Goal: Task Accomplishment & Management: Complete application form

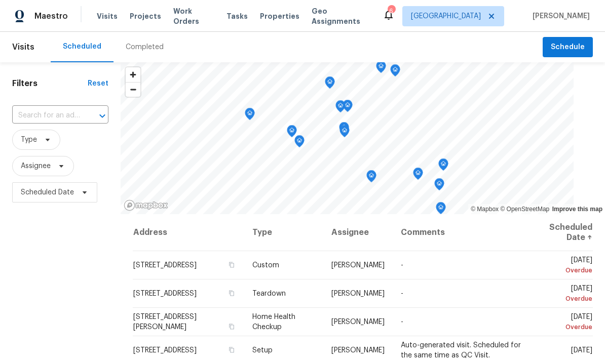
click at [188, 21] on span "Work Orders" at bounding box center [193, 16] width 41 height 20
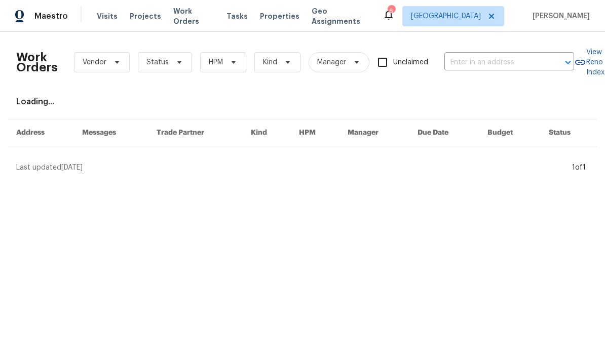
click at [487, 60] on input "text" at bounding box center [494, 63] width 101 height 16
type input "2897"
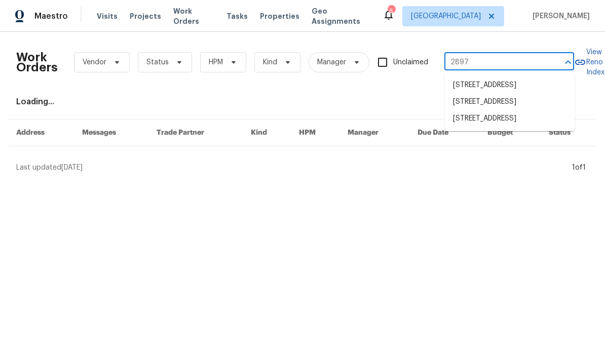
click at [494, 127] on li "[STREET_ADDRESS]" at bounding box center [510, 118] width 130 height 17
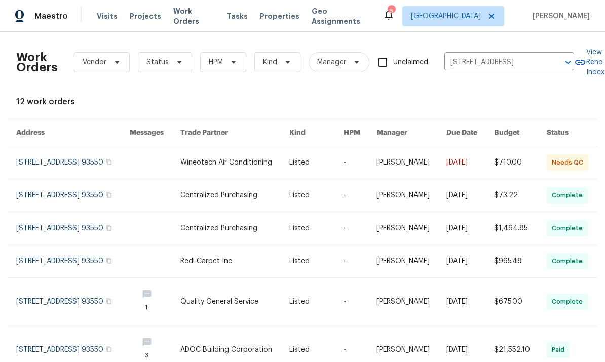
click at [180, 204] on link at bounding box center [155, 195] width 51 height 32
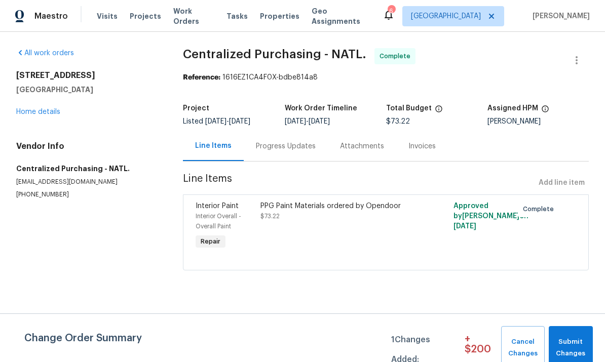
click at [31, 113] on link "Home details" at bounding box center [38, 111] width 44 height 7
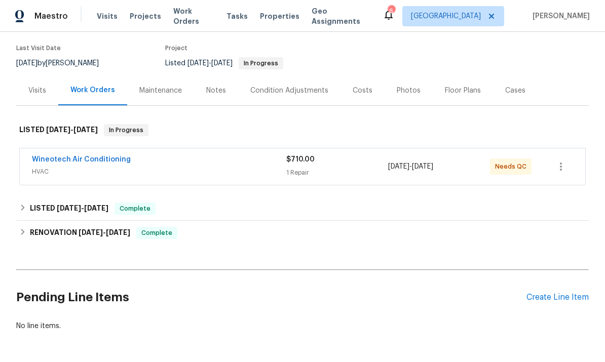
scroll to position [77, 0]
click at [538, 299] on div "Create Line Item" at bounding box center [557, 298] width 62 height 10
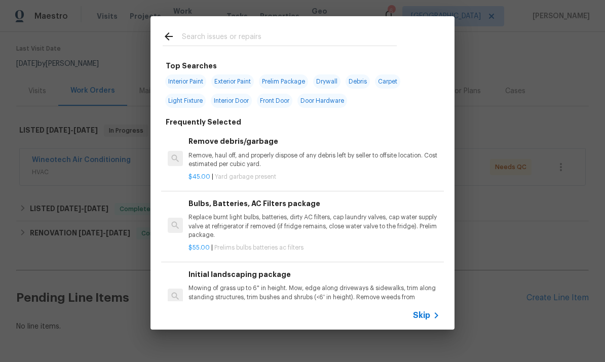
click at [374, 36] on input "text" at bounding box center [289, 37] width 215 height 15
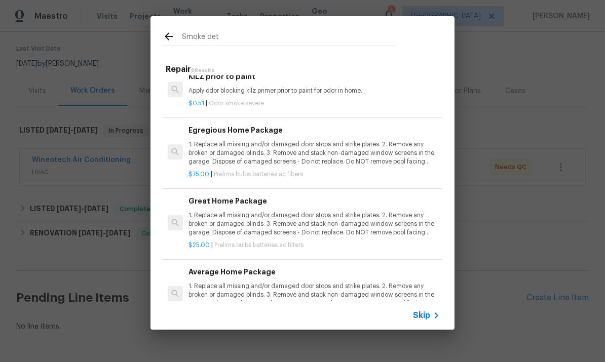
scroll to position [136, 0]
click at [379, 41] on input "Smoke det" at bounding box center [289, 37] width 215 height 15
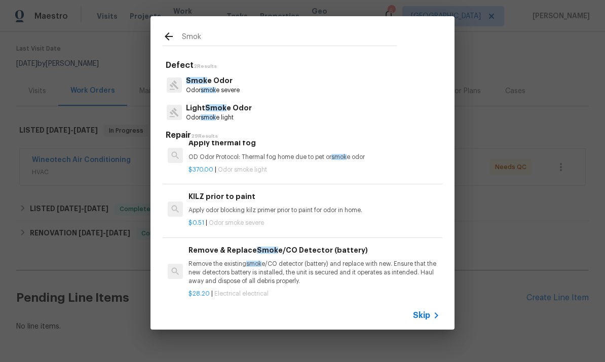
type input "Smoke"
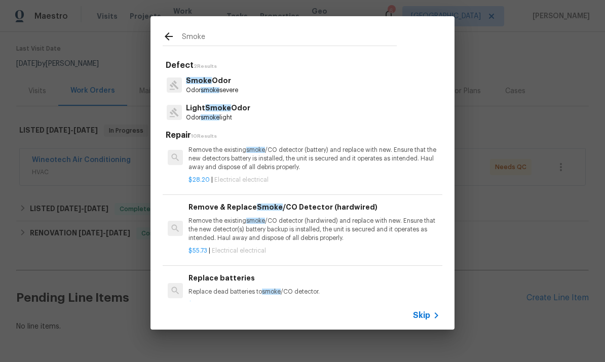
scroll to position [255, 0]
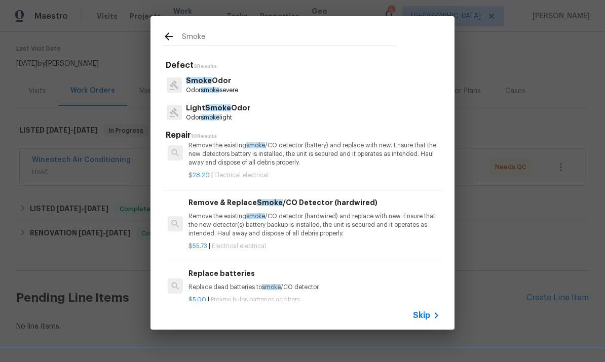
click at [390, 205] on h6 "Remove & Replace Smoke /CO Detector (hardwired)" at bounding box center [313, 202] width 251 height 11
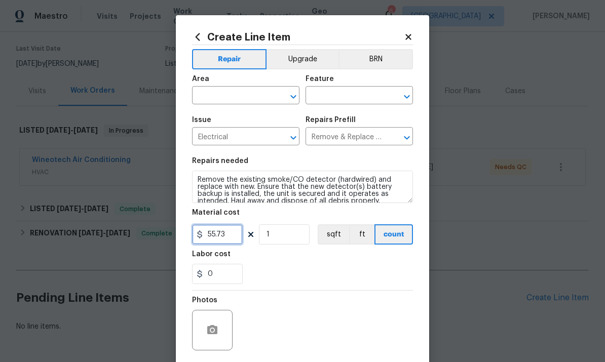
click at [222, 236] on input "55.73" at bounding box center [217, 234] width 51 height 20
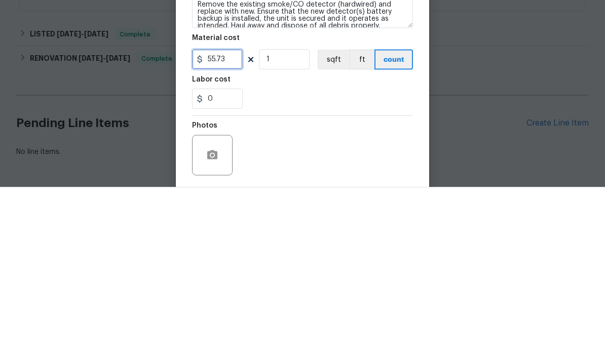
click at [238, 224] on input "55.73" at bounding box center [217, 234] width 51 height 20
type input "0"
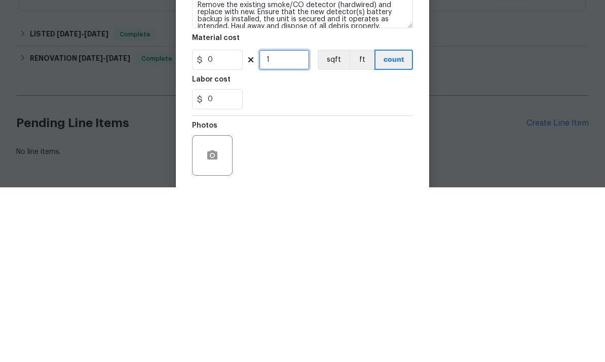
click at [272, 224] on input "1" at bounding box center [284, 234] width 51 height 20
type input "0"
click at [221, 264] on input "0" at bounding box center [217, 274] width 51 height 20
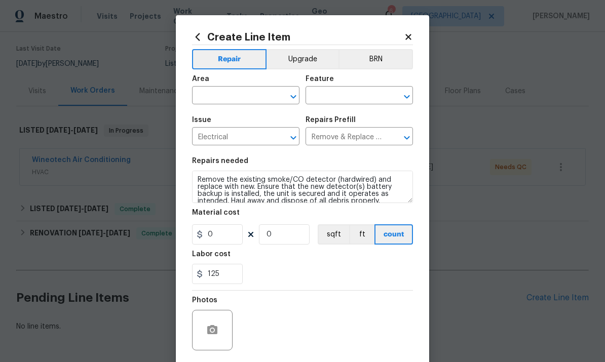
scroll to position [0, 0]
type input "125"
click at [217, 91] on input "text" at bounding box center [231, 97] width 79 height 16
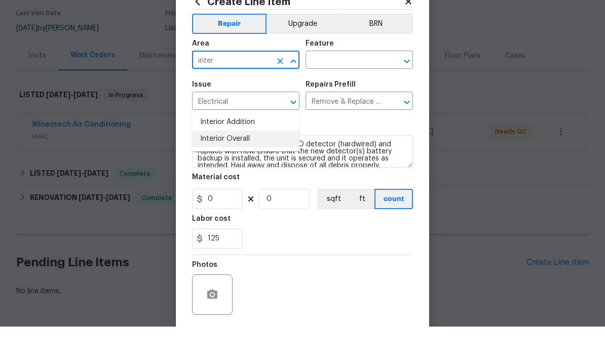
click at [215, 166] on li "Interior Overall" at bounding box center [245, 174] width 107 height 17
type input "Interior Overall"
click at [357, 89] on input "text" at bounding box center [344, 97] width 79 height 16
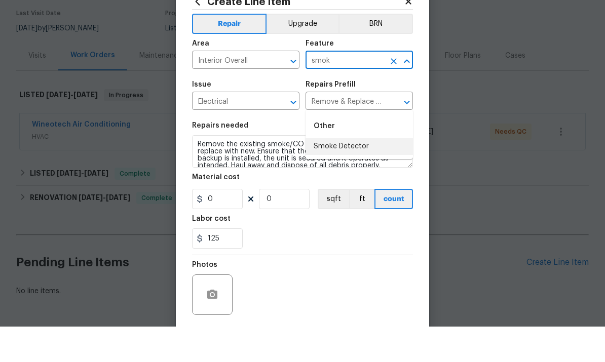
click at [362, 174] on li "Smoke Detector" at bounding box center [358, 182] width 107 height 17
type input "Smoke Detector"
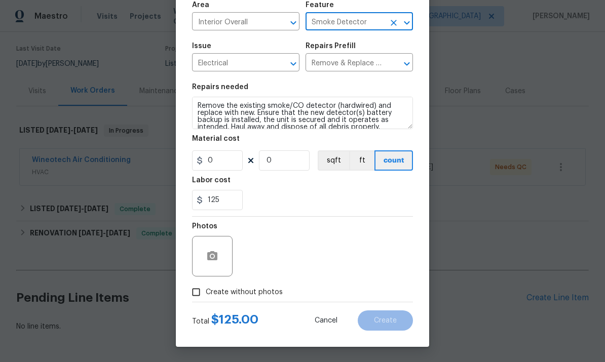
scroll to position [76, 0]
click at [190, 283] on input "Create without photos" at bounding box center [195, 292] width 19 height 19
checkbox input "true"
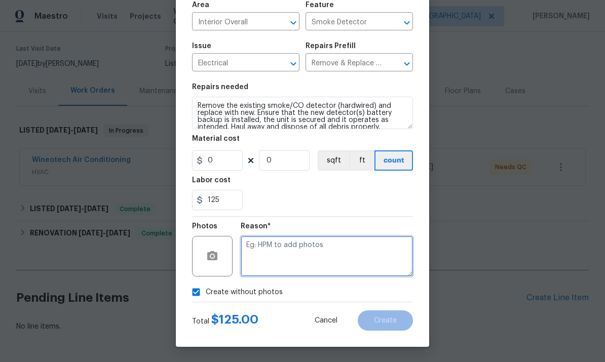
click at [365, 261] on textarea at bounding box center [326, 256] width 172 height 41
type textarea "Smoke detector"
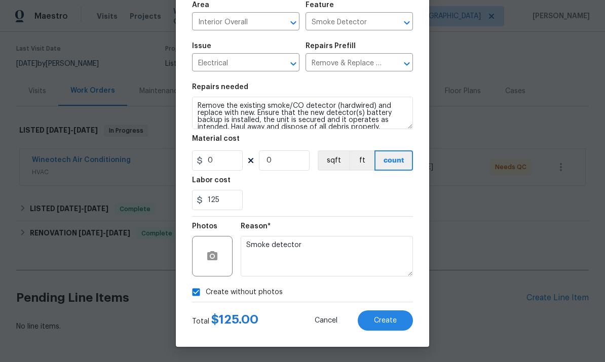
click at [396, 322] on span "Create" at bounding box center [385, 321] width 23 height 8
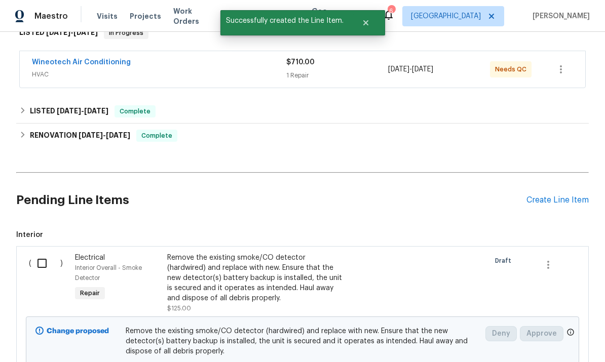
scroll to position [181, 0]
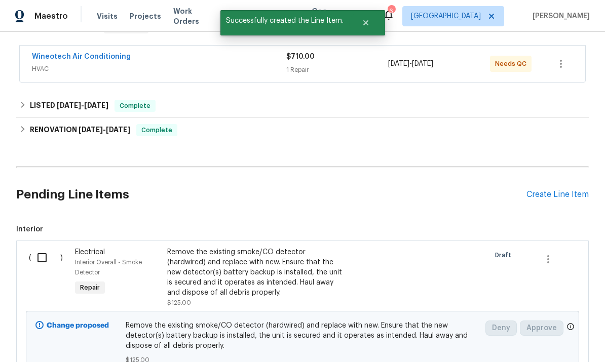
click at [42, 247] on input "checkbox" at bounding box center [45, 257] width 29 height 21
checkbox input "true"
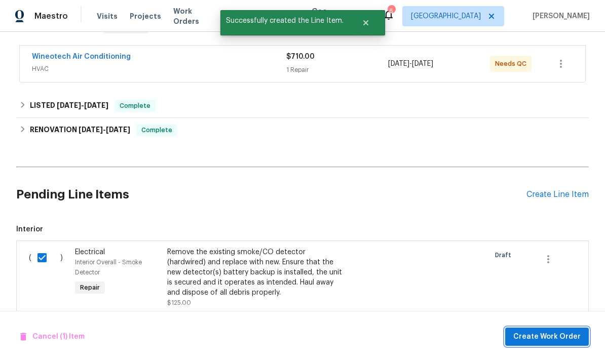
click at [561, 335] on span "Create Work Order" at bounding box center [546, 337] width 67 height 13
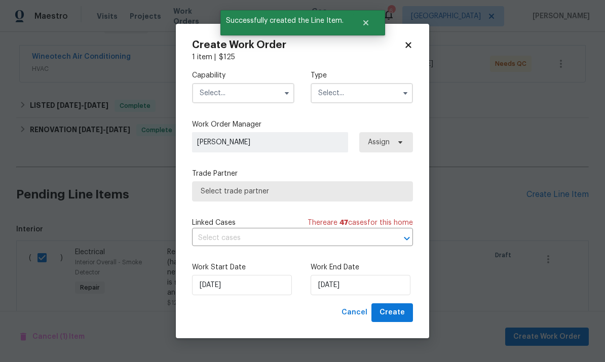
click at [251, 92] on input "text" at bounding box center [243, 93] width 102 height 20
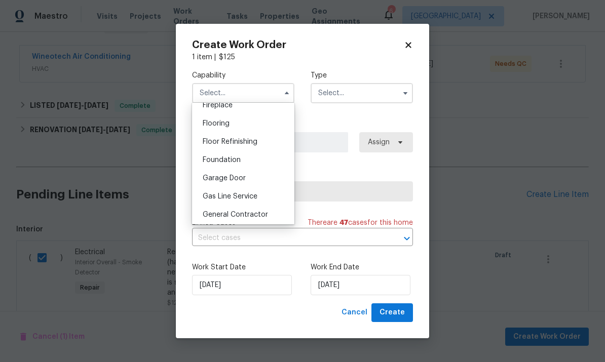
scroll to position [389, 0]
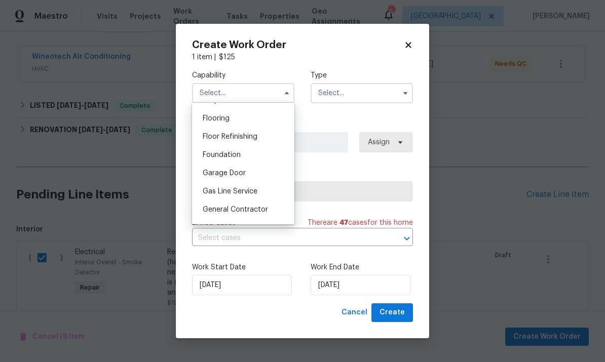
click at [263, 205] on div "General Contractor" at bounding box center [242, 210] width 97 height 18
type input "General Contractor"
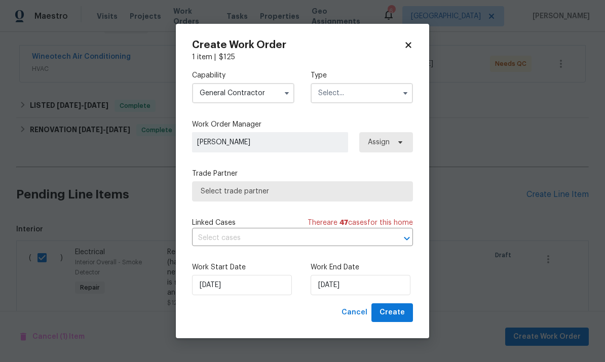
click at [370, 92] on input "text" at bounding box center [361, 93] width 102 height 20
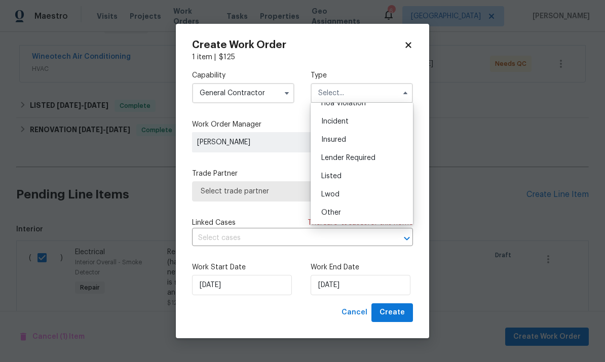
scroll to position [29, 0]
click at [358, 176] on div "Listed" at bounding box center [361, 177] width 97 height 18
type input "Listed"
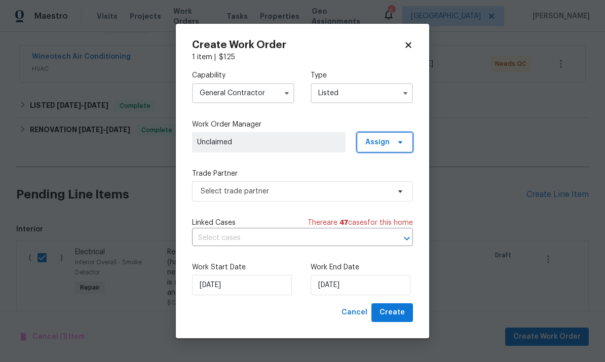
click at [390, 144] on span "Assign" at bounding box center [384, 142] width 56 height 20
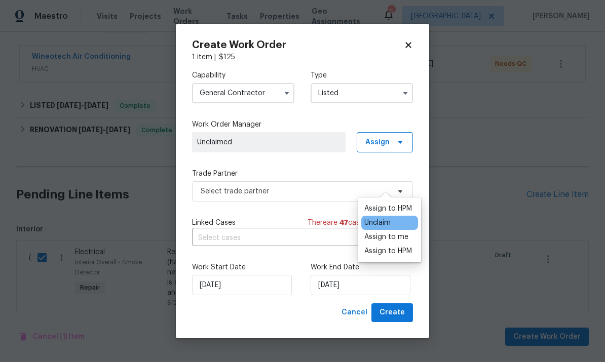
click at [396, 232] on div "Assign to me" at bounding box center [386, 237] width 44 height 10
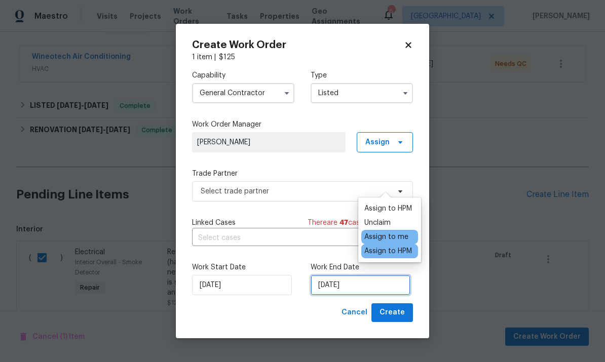
click at [377, 286] on input "[DATE]" at bounding box center [360, 285] width 100 height 20
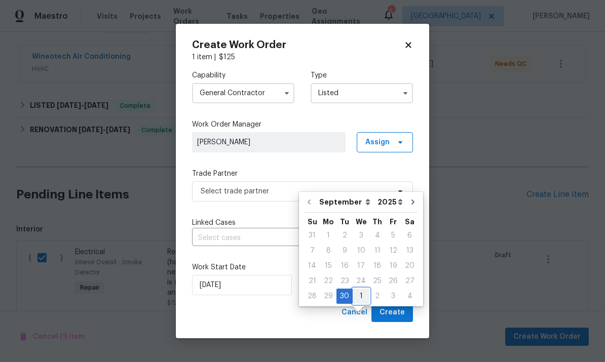
click at [360, 289] on div "1" at bounding box center [360, 296] width 17 height 14
type input "[DATE]"
select select "9"
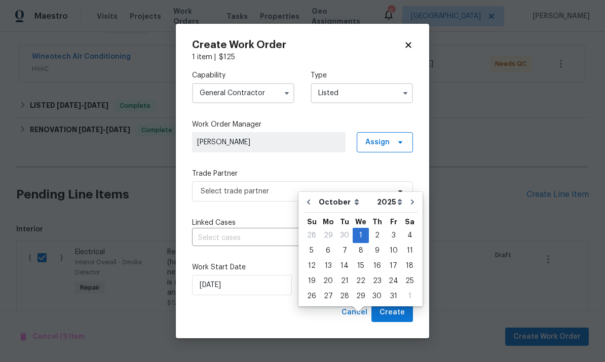
click at [285, 312] on div "Cancel Create" at bounding box center [302, 312] width 221 height 19
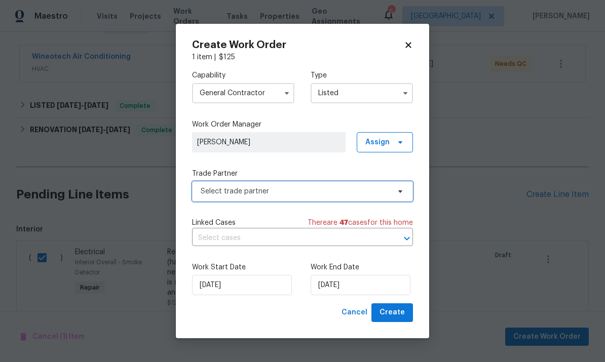
click at [395, 187] on span at bounding box center [398, 191] width 11 height 8
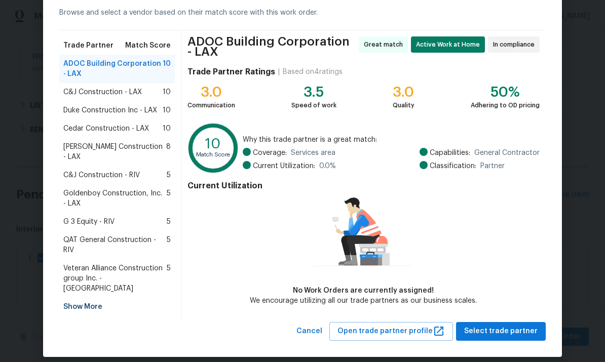
scroll to position [48, 0]
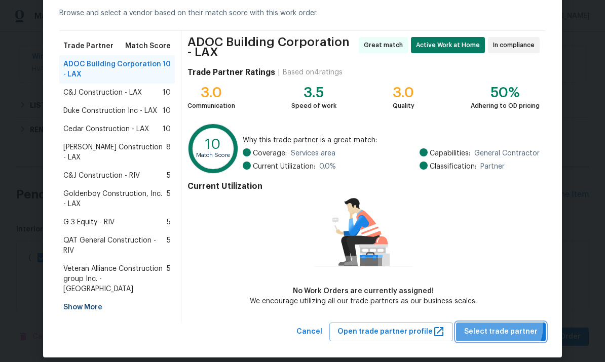
click at [501, 326] on span "Select trade partner" at bounding box center [500, 332] width 73 height 13
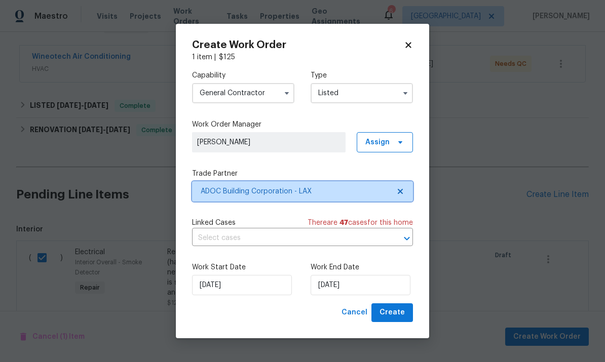
scroll to position [0, 0]
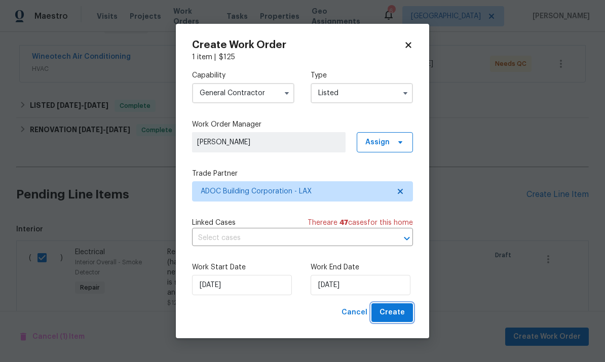
click at [395, 316] on span "Create" at bounding box center [391, 312] width 25 height 13
checkbox input "false"
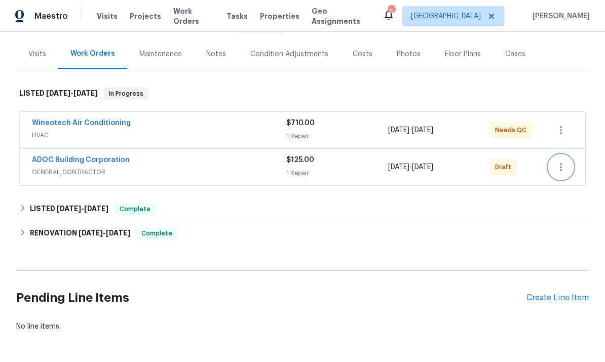
click at [569, 172] on button "button" at bounding box center [560, 167] width 24 height 24
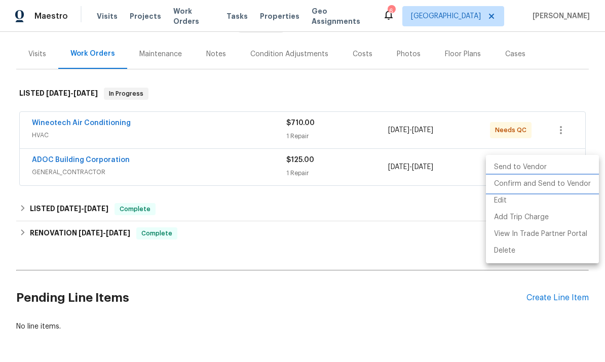
click at [540, 188] on li "Confirm and Send to Vendor" at bounding box center [542, 184] width 113 height 17
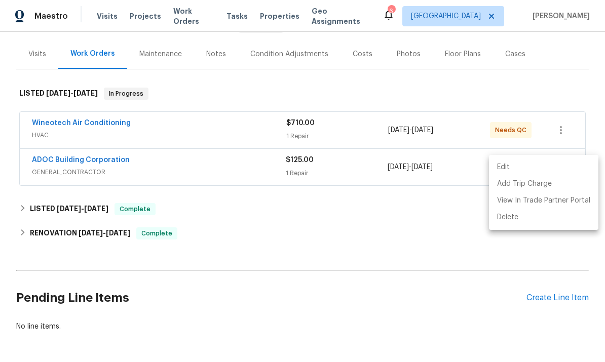
click at [396, 243] on div at bounding box center [302, 181] width 605 height 362
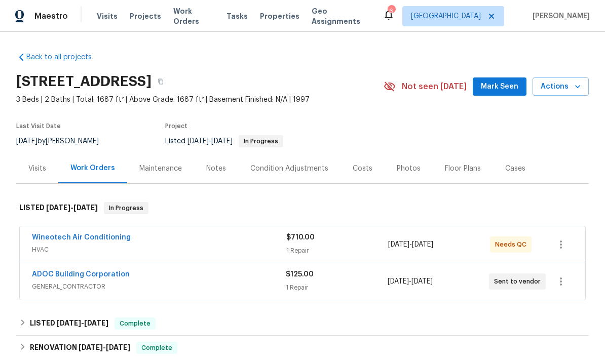
click at [184, 15] on span "Work Orders" at bounding box center [193, 16] width 41 height 20
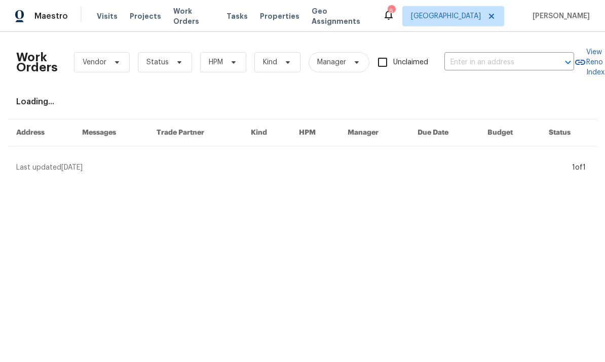
click at [496, 69] on input "text" at bounding box center [494, 63] width 101 height 16
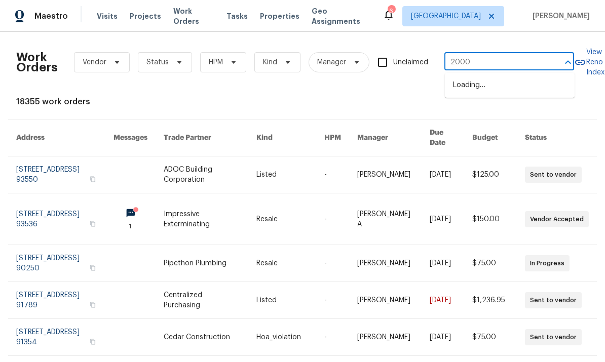
type input "20000"
click at [516, 86] on li "[STREET_ADDRESS]" at bounding box center [510, 85] width 130 height 17
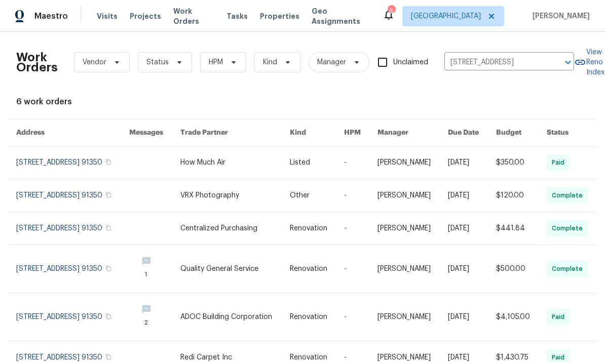
click at [72, 167] on link at bounding box center [72, 162] width 113 height 32
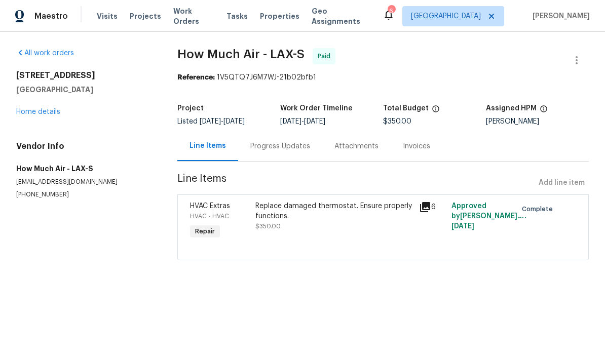
click at [35, 110] on link "Home details" at bounding box center [38, 111] width 44 height 7
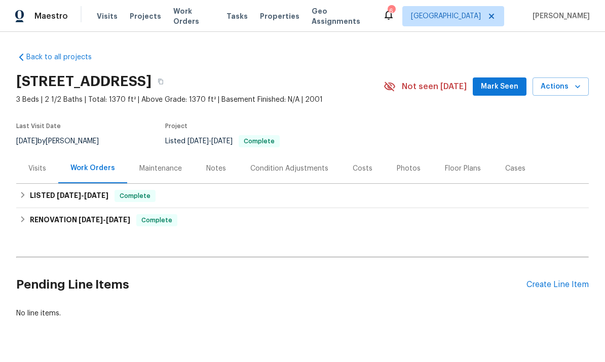
scroll to position [35, 0]
click at [555, 280] on div "Create Line Item" at bounding box center [557, 285] width 62 height 10
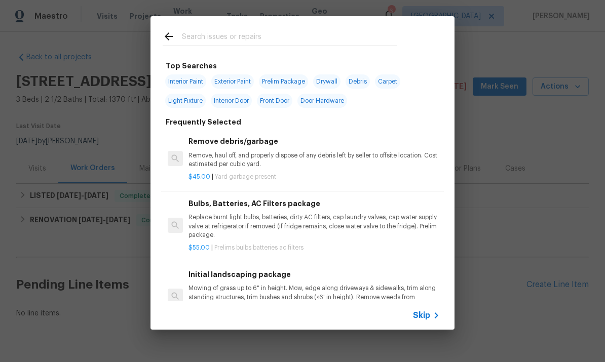
click at [223, 34] on input "text" at bounding box center [289, 37] width 215 height 15
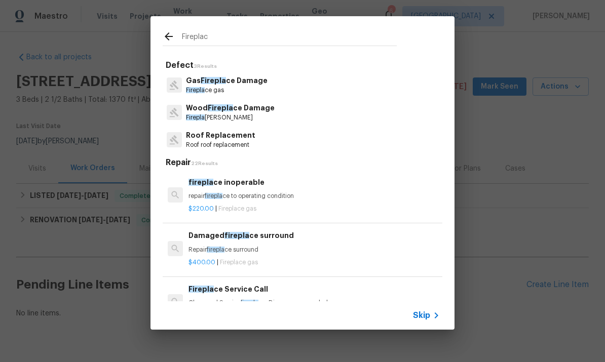
type input "Fireplace"
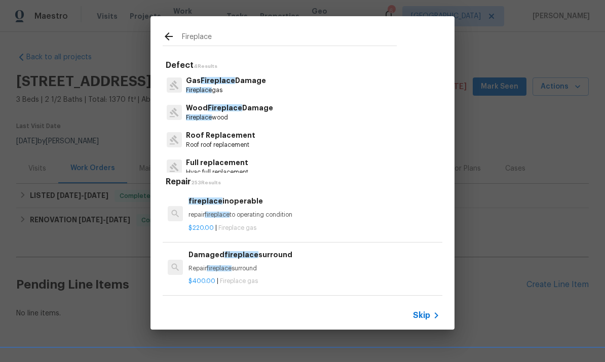
click at [193, 251] on h6 "Damaged fireplace surround" at bounding box center [313, 254] width 251 height 11
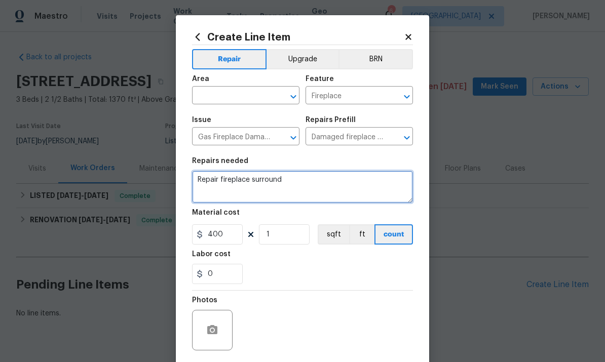
click at [284, 185] on textarea "Repair fireplace surround" at bounding box center [302, 187] width 221 height 32
type textarea "Repair fireplace surround. Remove damaged glue on vinyl planks off of fireplace…"
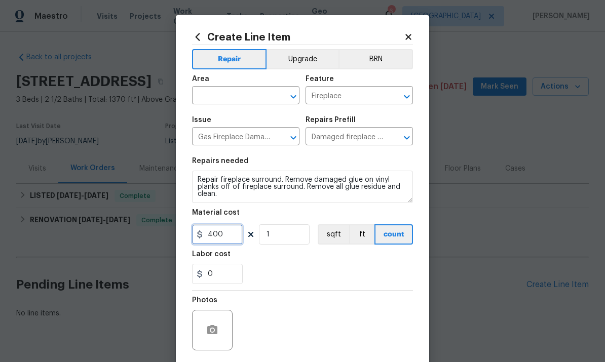
click at [224, 245] on input "400" at bounding box center [217, 234] width 51 height 20
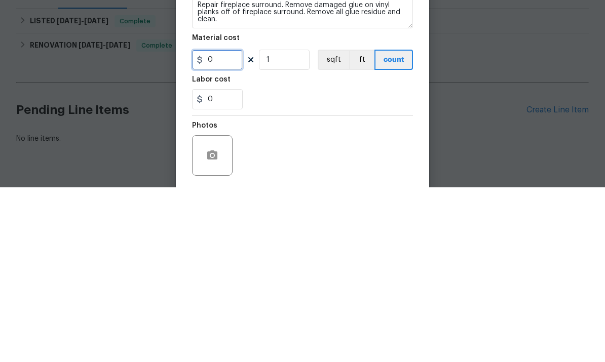
type input "0"
click at [276, 224] on input "1" at bounding box center [284, 234] width 51 height 20
click at [225, 264] on input "0" at bounding box center [217, 274] width 51 height 20
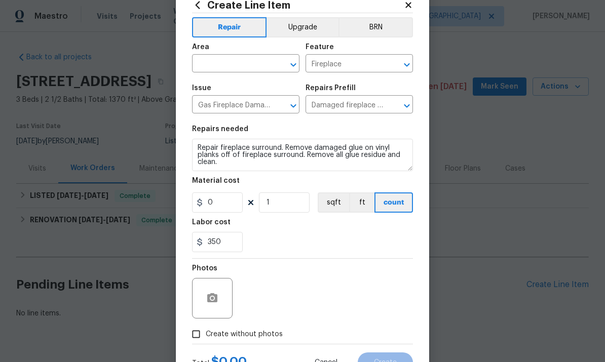
scroll to position [41, 0]
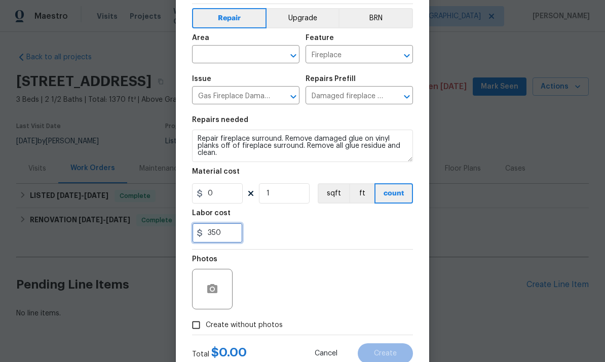
type input "350"
click at [229, 59] on input "text" at bounding box center [231, 56] width 79 height 16
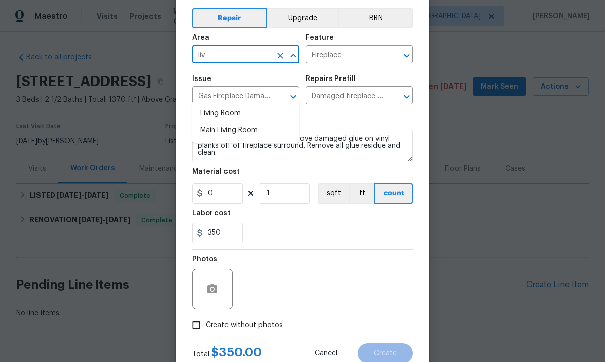
click at [214, 105] on li "Living Room" at bounding box center [245, 113] width 107 height 17
type input "Living Room"
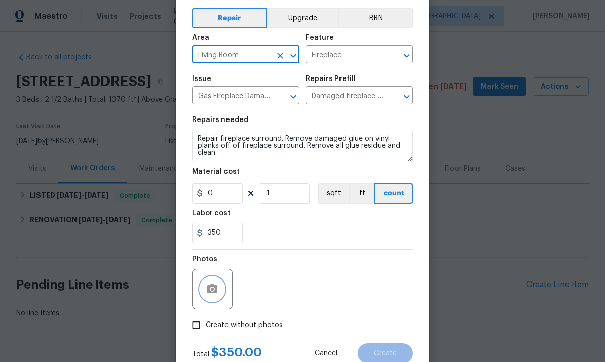
click at [216, 293] on icon "button" at bounding box center [212, 288] width 10 height 9
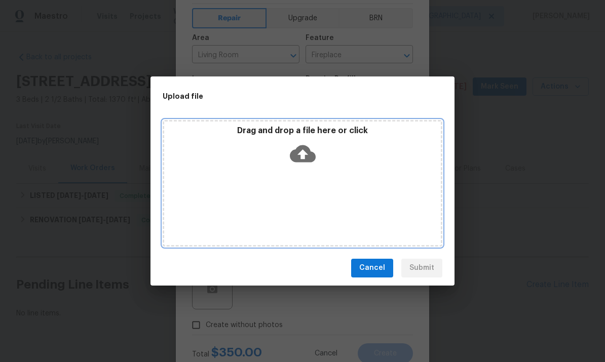
click at [302, 155] on icon at bounding box center [303, 154] width 26 height 26
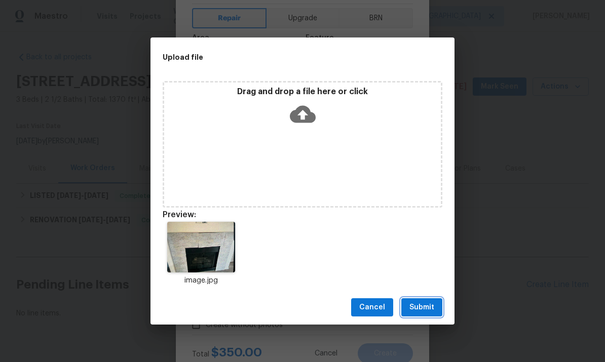
click at [432, 308] on span "Submit" at bounding box center [421, 307] width 25 height 13
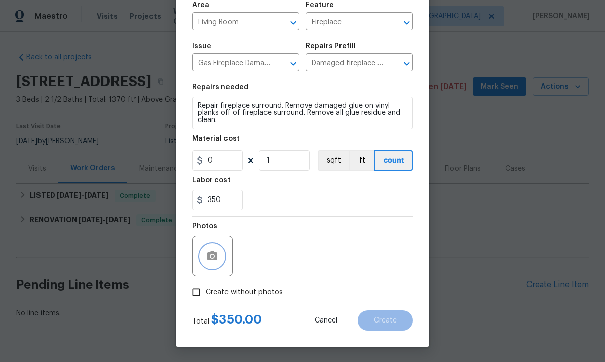
scroll to position [76, 0]
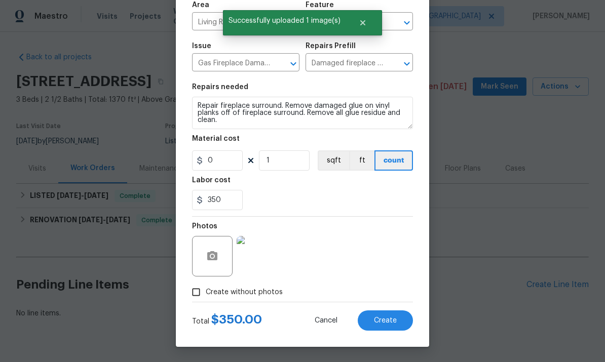
click at [386, 318] on span "Create" at bounding box center [385, 321] width 23 height 8
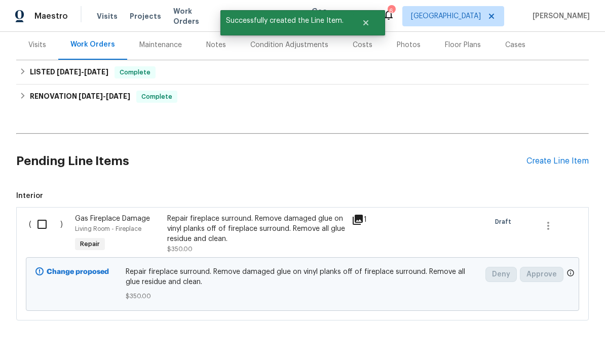
scroll to position [123, 0]
click at [51, 214] on input "checkbox" at bounding box center [45, 224] width 29 height 21
checkbox input "true"
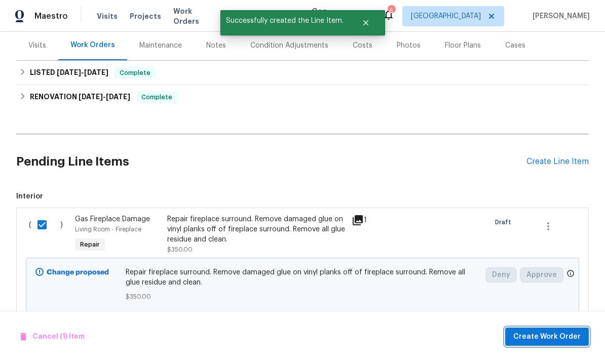
click at [552, 337] on span "Create Work Order" at bounding box center [546, 337] width 67 height 13
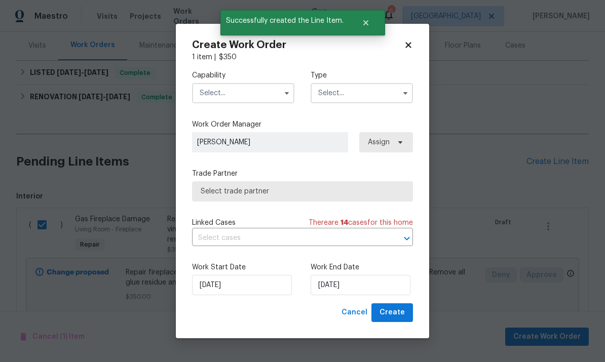
click at [242, 87] on input "text" at bounding box center [243, 93] width 102 height 20
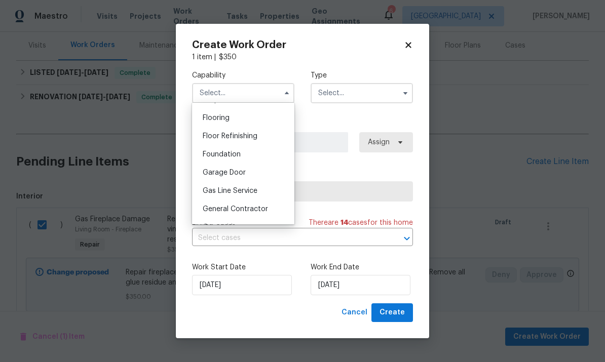
scroll to position [412, 0]
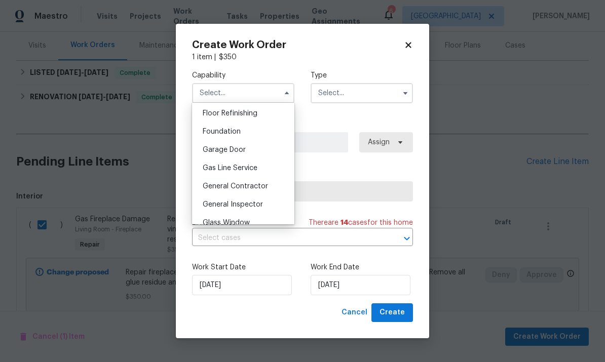
click at [264, 185] on span "General Contractor" at bounding box center [235, 186] width 65 height 7
type input "General Contractor"
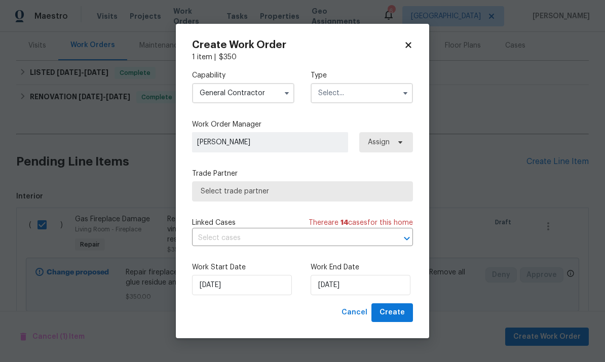
click at [358, 90] on input "text" at bounding box center [361, 93] width 102 height 20
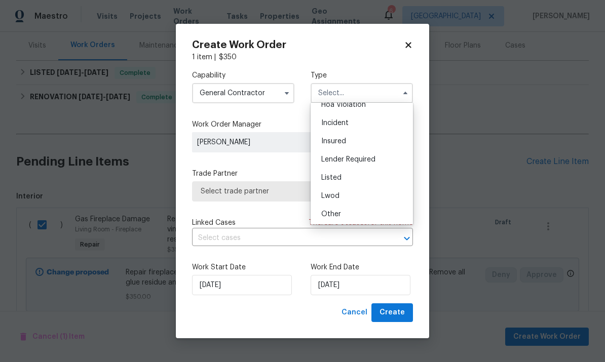
scroll to position [33, 0]
click at [349, 175] on div "Listed" at bounding box center [361, 172] width 97 height 18
type input "Listed"
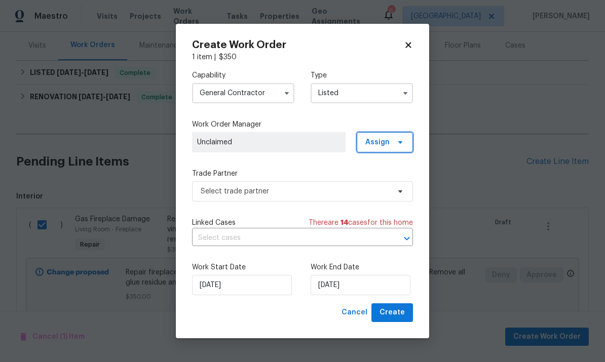
click at [388, 141] on span "Assign" at bounding box center [377, 142] width 24 height 10
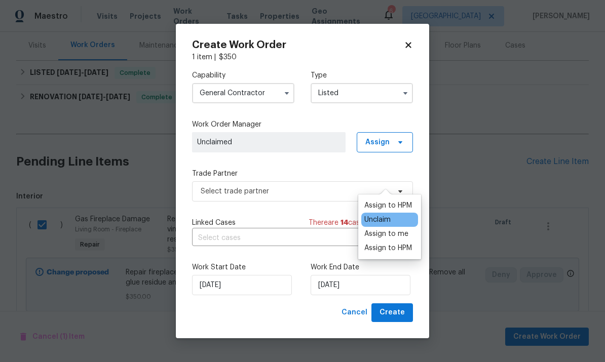
click at [388, 229] on div "Assign to me" at bounding box center [386, 234] width 44 height 10
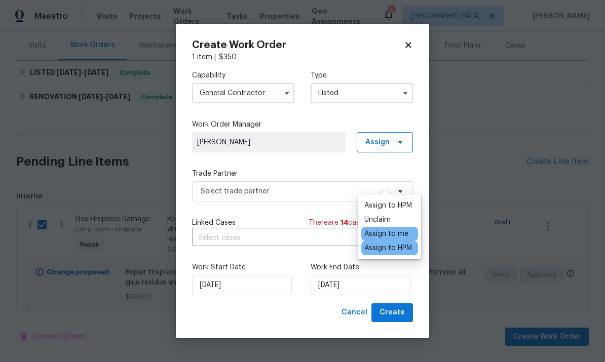
click at [328, 151] on span "[PERSON_NAME]" at bounding box center [268, 142] width 153 height 20
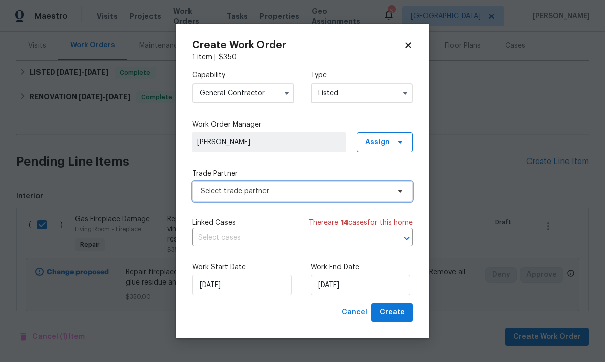
click at [345, 189] on span "Select trade partner" at bounding box center [295, 191] width 189 height 10
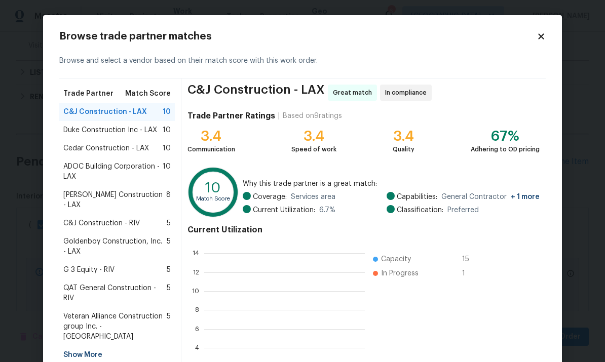
scroll to position [142, 161]
click at [73, 169] on span "ADOC Building Corporation - LAX" at bounding box center [112, 172] width 99 height 20
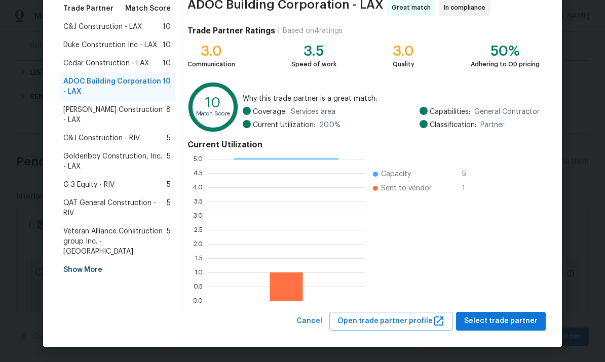
scroll to position [85, 0]
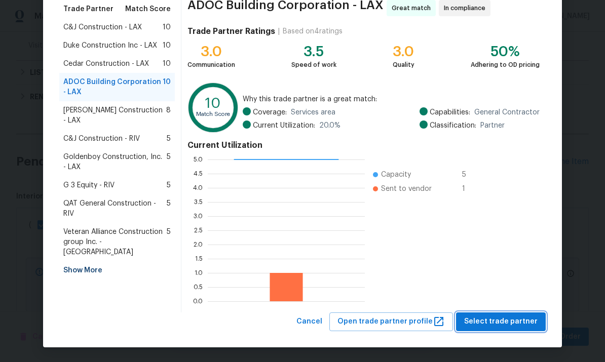
click at [494, 323] on span "Select trade partner" at bounding box center [500, 321] width 73 height 13
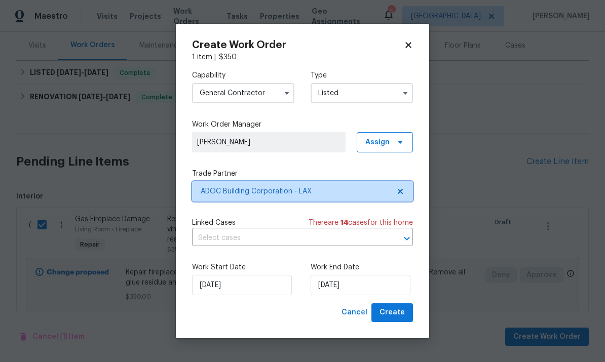
scroll to position [0, 0]
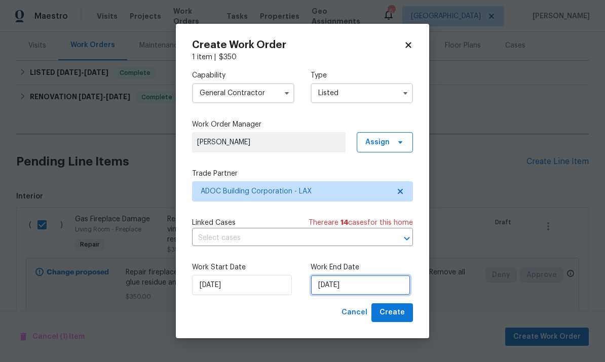
click at [387, 287] on input "[DATE]" at bounding box center [360, 285] width 100 height 20
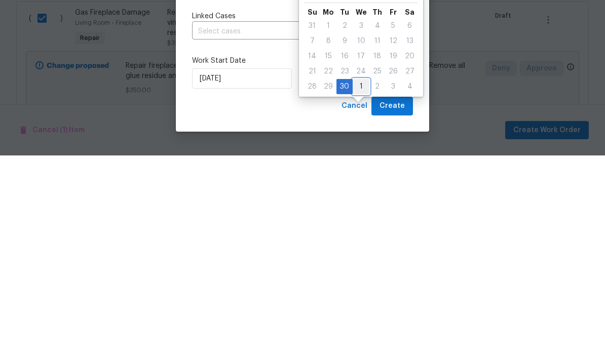
click at [354, 286] on div "1" at bounding box center [360, 293] width 17 height 14
type input "[DATE]"
select select "9"
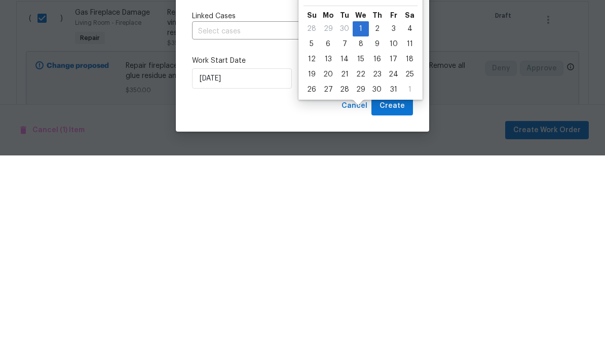
scroll to position [38, 0]
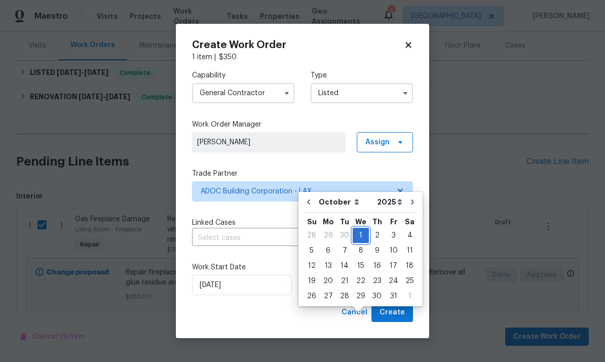
click at [358, 228] on div "1" at bounding box center [360, 235] width 16 height 14
click at [405, 311] on button "Create" at bounding box center [392, 312] width 42 height 19
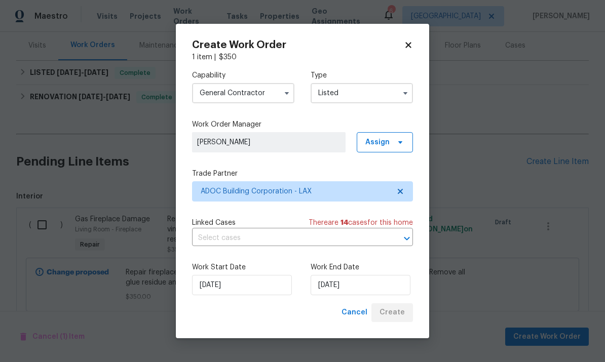
checkbox input "false"
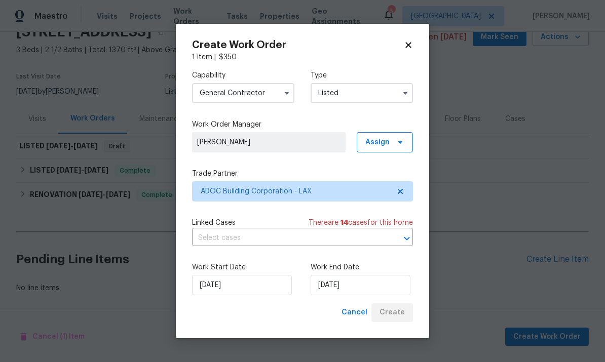
scroll to position [21, 0]
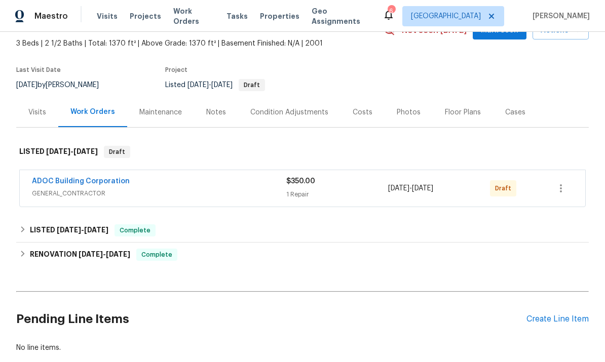
scroll to position [57, 0]
click at [565, 194] on icon "button" at bounding box center [560, 188] width 12 height 12
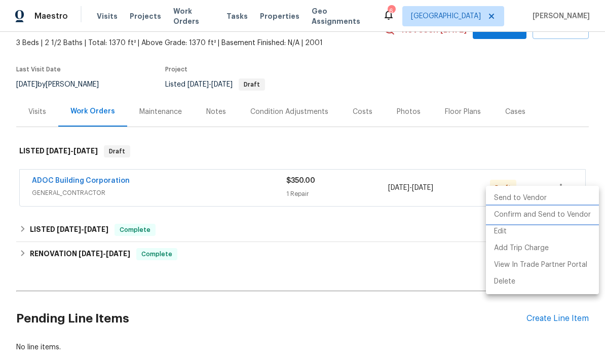
click at [525, 217] on li "Confirm and Send to Vendor" at bounding box center [542, 215] width 113 height 17
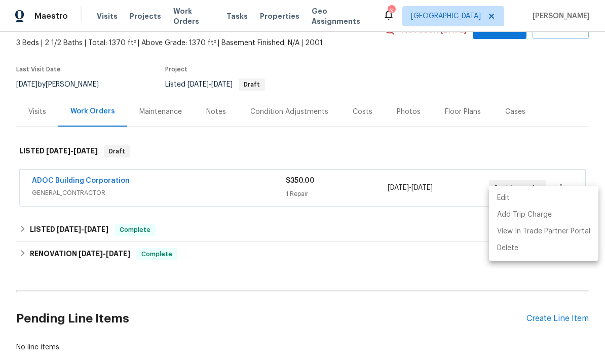
click at [187, 20] on div at bounding box center [302, 181] width 605 height 362
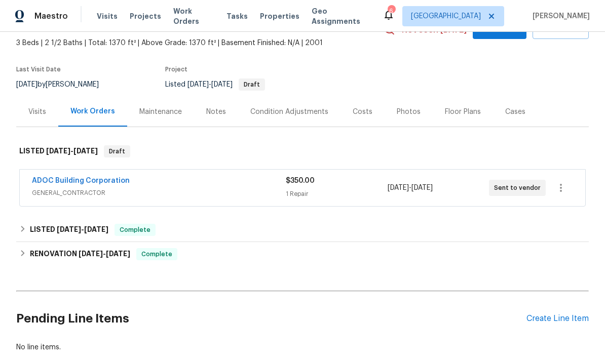
click at [182, 15] on span "Work Orders" at bounding box center [193, 16] width 41 height 20
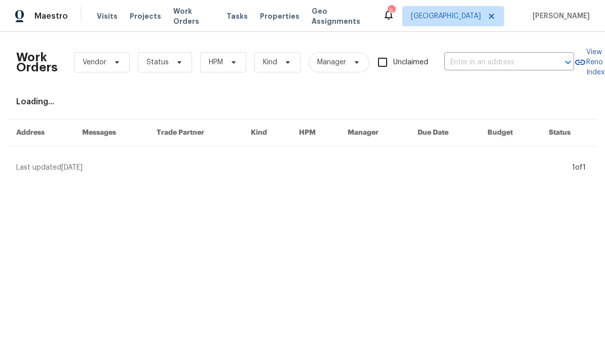
click at [482, 66] on input "text" at bounding box center [494, 63] width 101 height 16
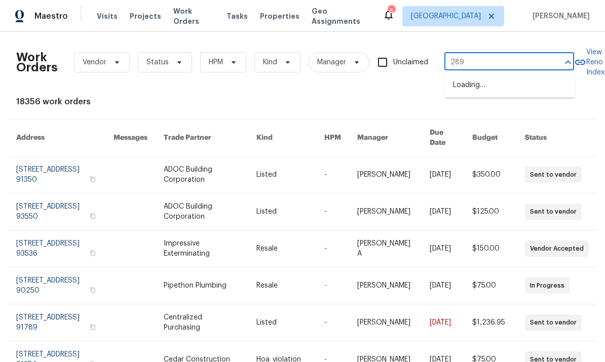
type input "2897"
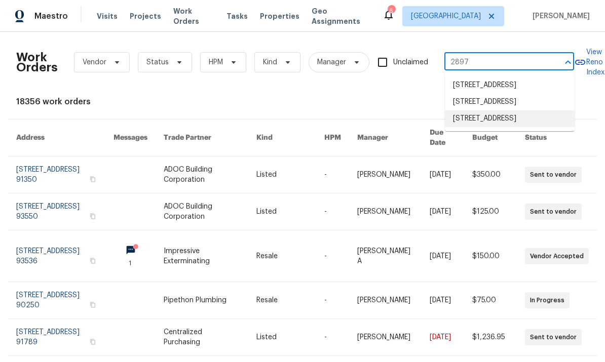
click at [489, 127] on li "[STREET_ADDRESS]" at bounding box center [510, 118] width 130 height 17
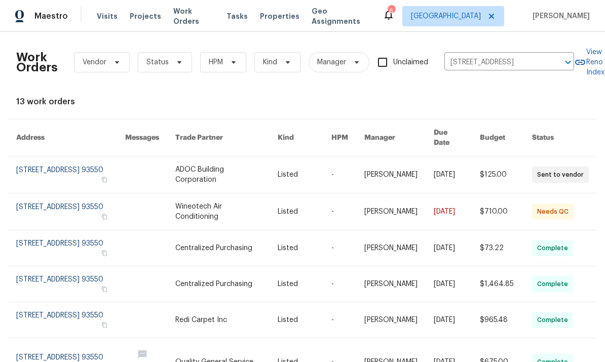
click at [67, 156] on link at bounding box center [70, 174] width 109 height 36
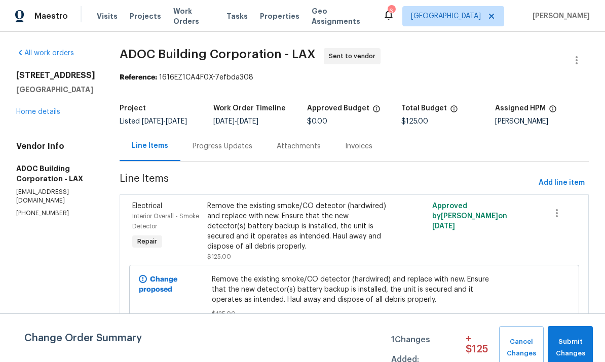
click at [35, 109] on link "Home details" at bounding box center [38, 111] width 44 height 7
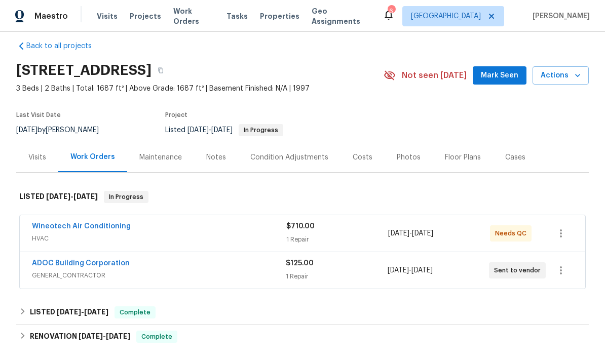
scroll to position [13, 0]
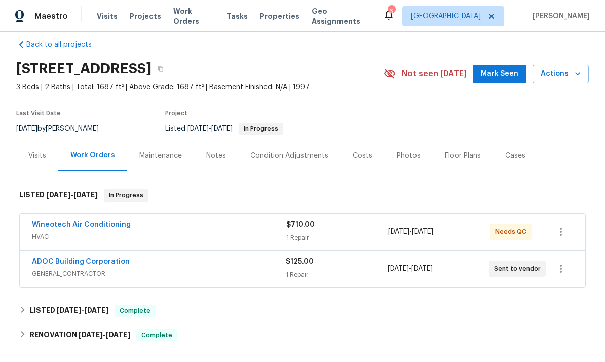
click at [396, 265] on span "[DATE]" at bounding box center [397, 268] width 21 height 7
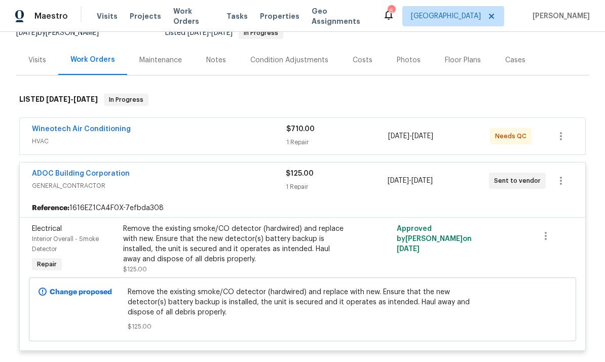
scroll to position [112, 0]
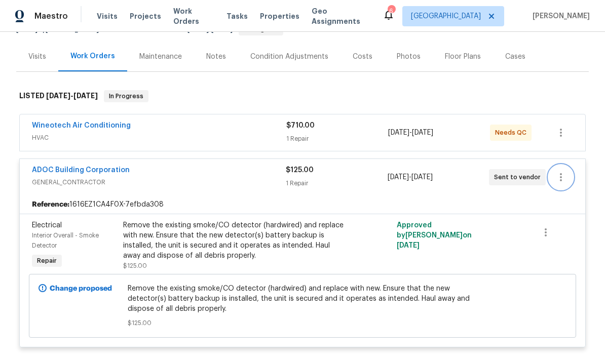
click at [559, 172] on icon "button" at bounding box center [560, 177] width 12 height 12
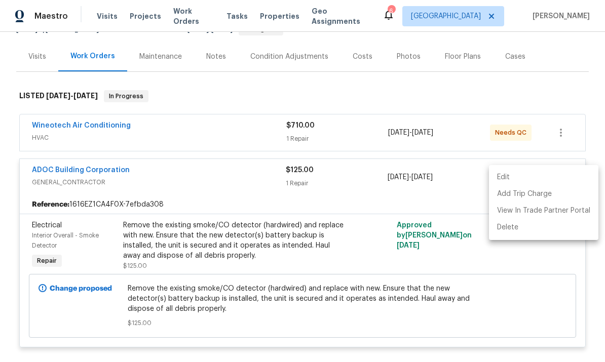
click at [510, 176] on li "Edit" at bounding box center [543, 177] width 109 height 17
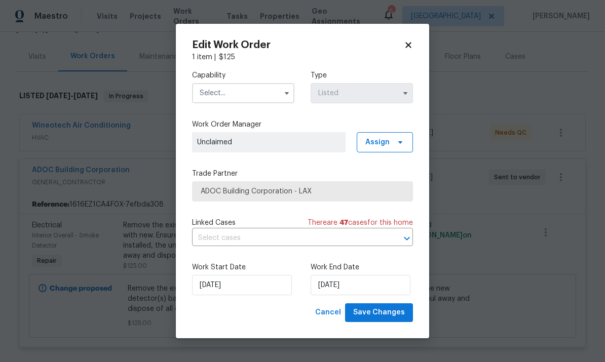
click at [412, 45] on icon at bounding box center [408, 45] width 9 height 9
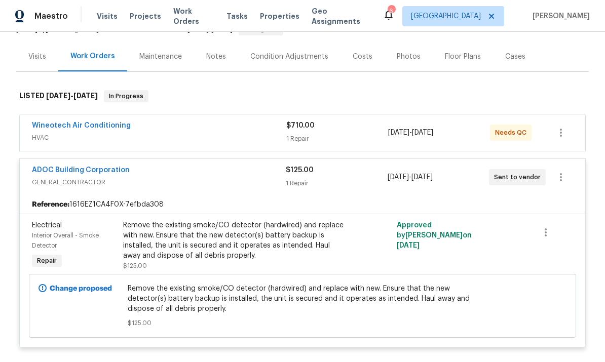
click at [172, 166] on div "ADOC Building Corporation" at bounding box center [159, 171] width 254 height 12
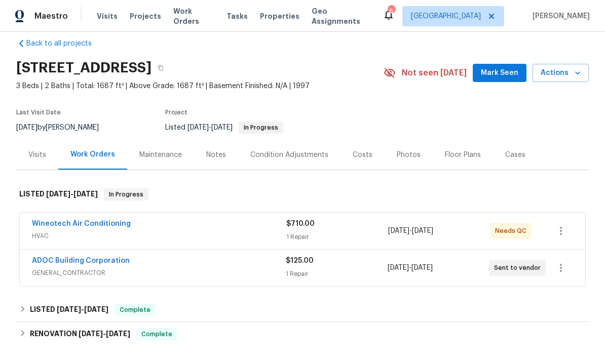
scroll to position [11, 0]
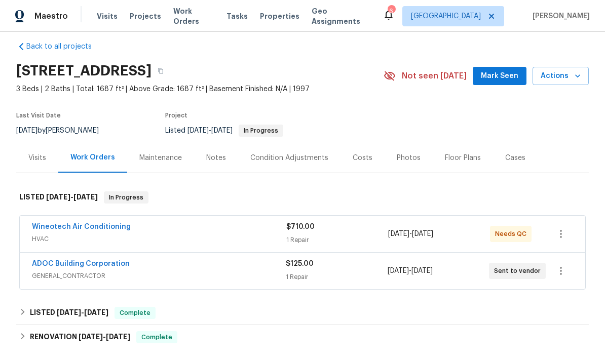
click at [184, 12] on span "Work Orders" at bounding box center [193, 16] width 41 height 20
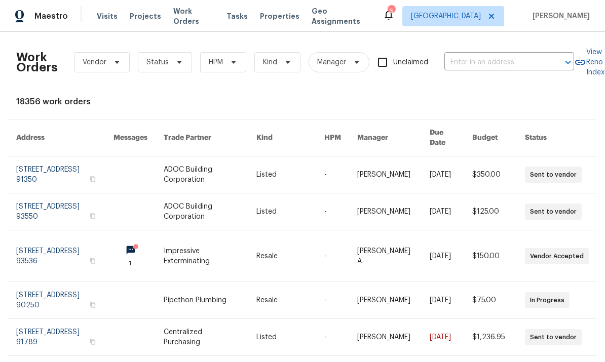
click at [515, 55] on input "text" at bounding box center [494, 63] width 101 height 16
type input "20000"
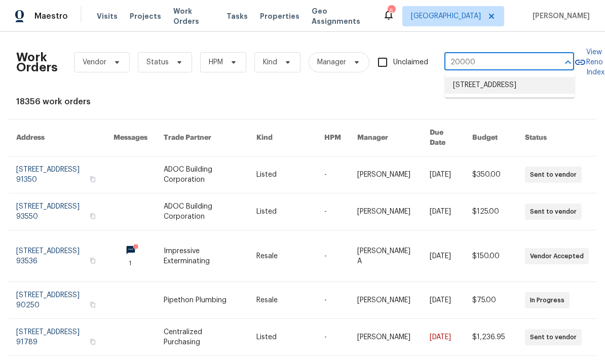
click at [518, 81] on li "[STREET_ADDRESS]" at bounding box center [510, 85] width 130 height 17
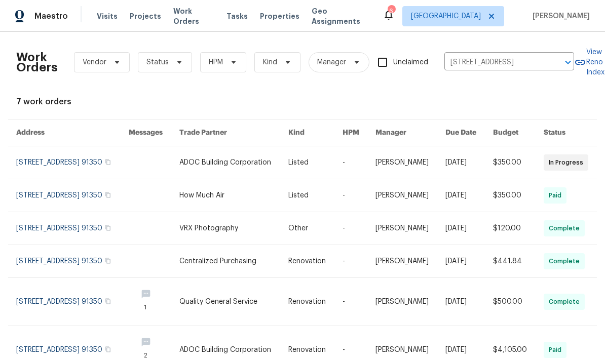
click at [104, 154] on link at bounding box center [72, 162] width 112 height 32
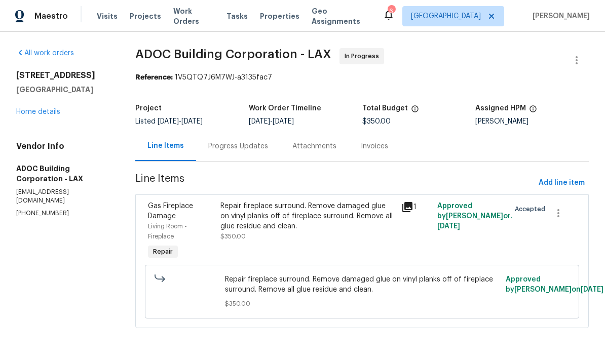
click at [389, 211] on div "Repair fireplace surround. Remove damaged glue on vinyl planks off of fireplace…" at bounding box center [307, 216] width 175 height 30
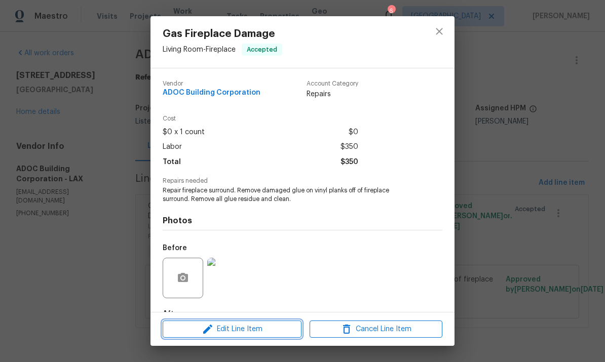
click at [250, 326] on span "Edit Line Item" at bounding box center [232, 329] width 133 height 13
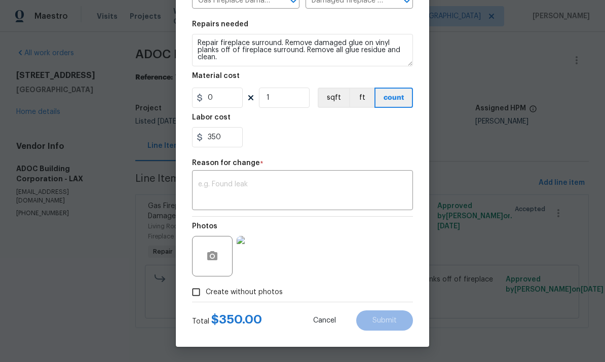
scroll to position [139, 0]
click at [234, 139] on input "350" at bounding box center [217, 137] width 51 height 20
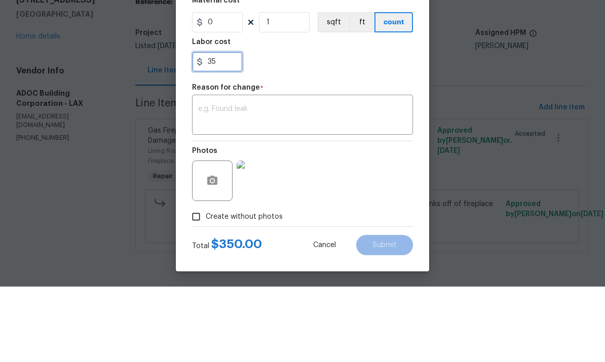
type input "3"
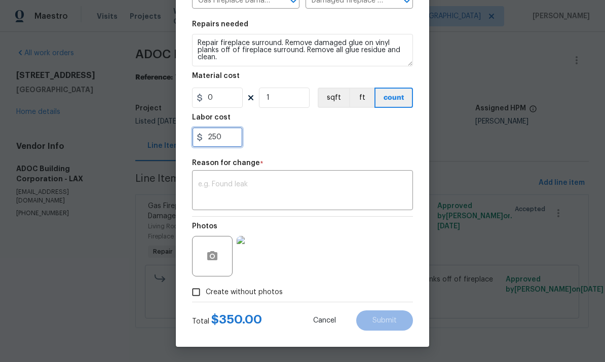
type input "250"
click at [218, 184] on textarea at bounding box center [302, 191] width 209 height 21
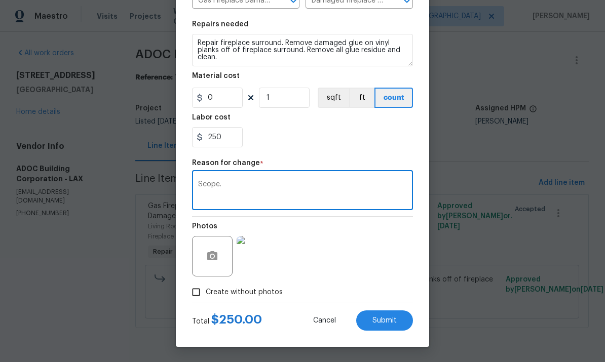
type textarea "Scope."
click at [391, 317] on span "Submit" at bounding box center [384, 321] width 24 height 8
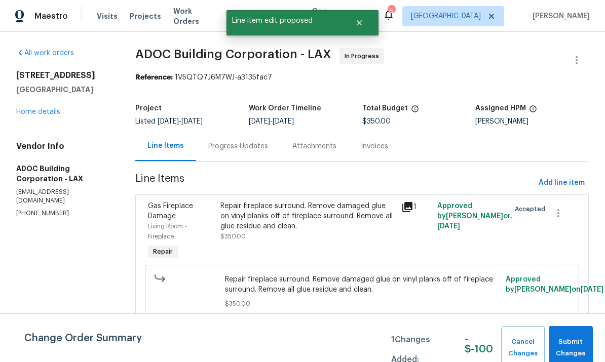
scroll to position [0, 0]
click at [571, 343] on span "Submit Changes" at bounding box center [570, 347] width 34 height 23
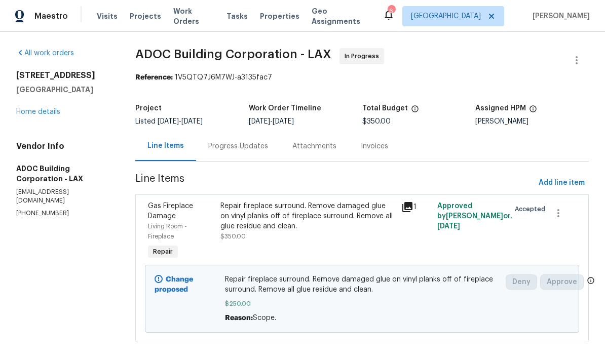
click at [41, 115] on link "Home details" at bounding box center [38, 111] width 44 height 7
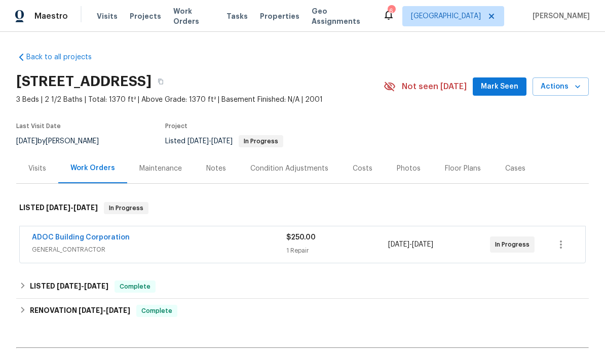
click at [53, 241] on link "ADOC Building Corporation" at bounding box center [81, 237] width 98 height 7
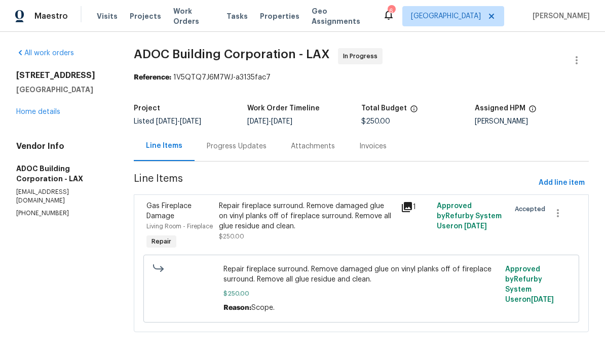
scroll to position [10, 0]
click at [41, 113] on link "Home details" at bounding box center [38, 111] width 44 height 7
